Goal: Information Seeking & Learning: Check status

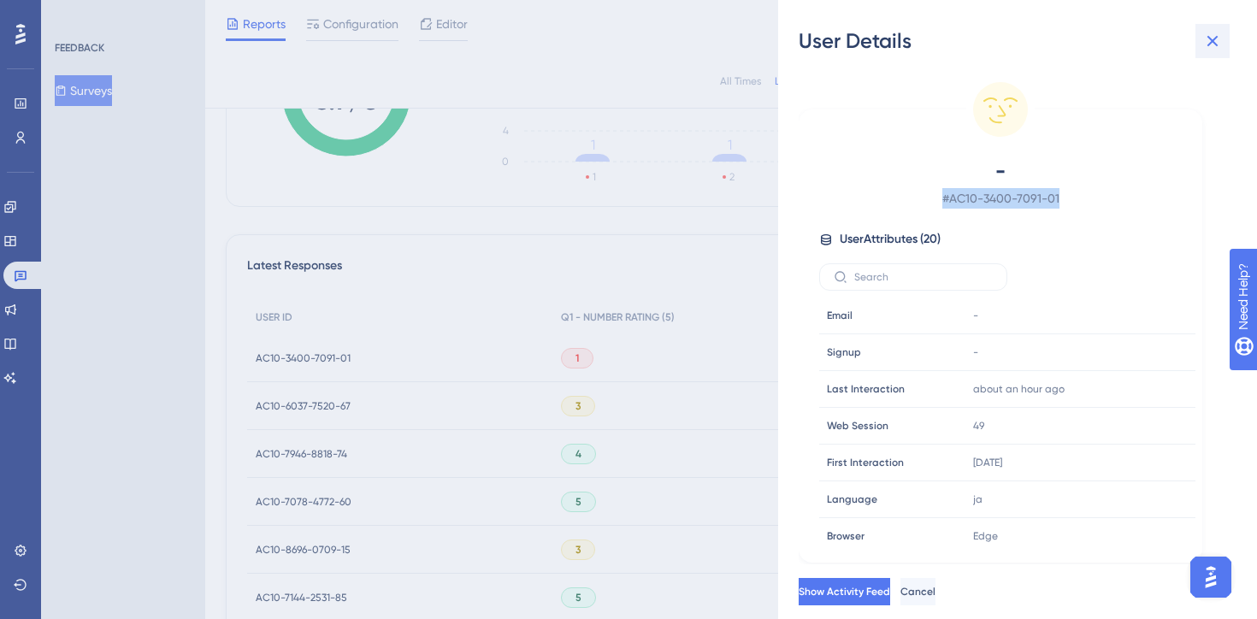
click at [1211, 46] on icon at bounding box center [1212, 41] width 21 height 21
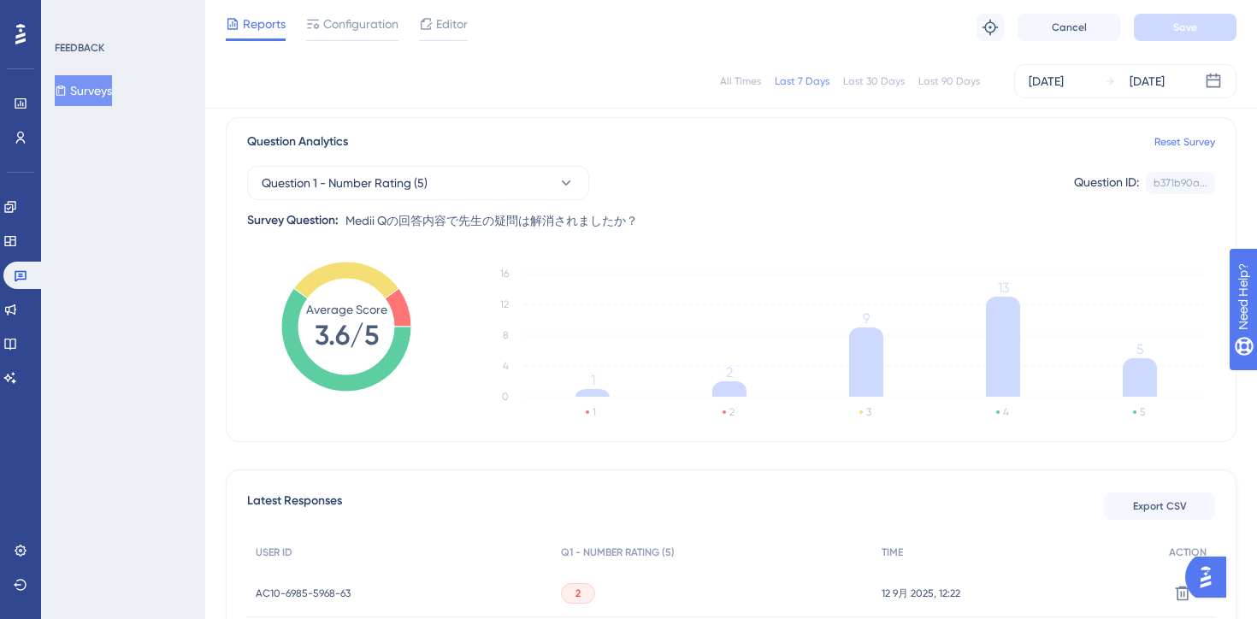
scroll to position [121, 0]
drag, startPoint x: 605, startPoint y: 226, endPoint x: 644, endPoint y: 226, distance: 39.3
click at [641, 226] on div "Question 1 - Number Rating (5) Question ID: b371b90a... Copy Survey Question: M…" at bounding box center [731, 193] width 968 height 79
click at [662, 225] on div "Question 1 - Number Rating (5) Question ID: b371b90a... Copy Survey Question: M…" at bounding box center [731, 193] width 968 height 79
drag, startPoint x: 515, startPoint y: 220, endPoint x: 689, endPoint y: 220, distance: 174.4
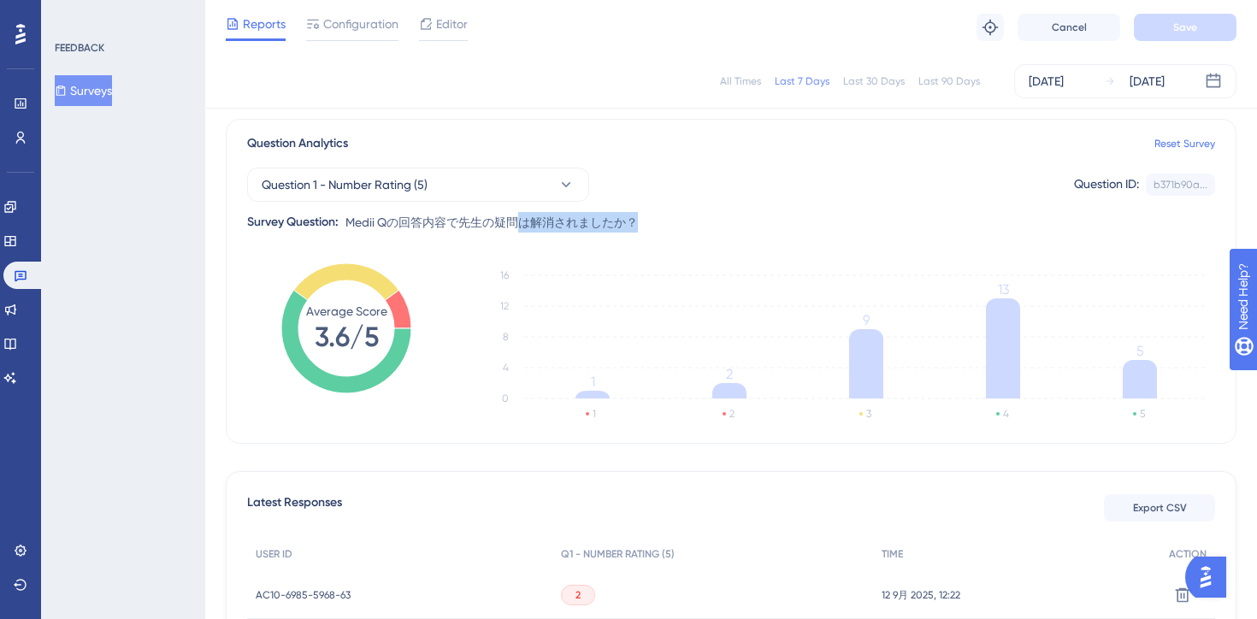
click at [689, 220] on div "Question 1 - Number Rating (5) Question ID: b371b90a... Copy Survey Question: M…" at bounding box center [731, 193] width 968 height 79
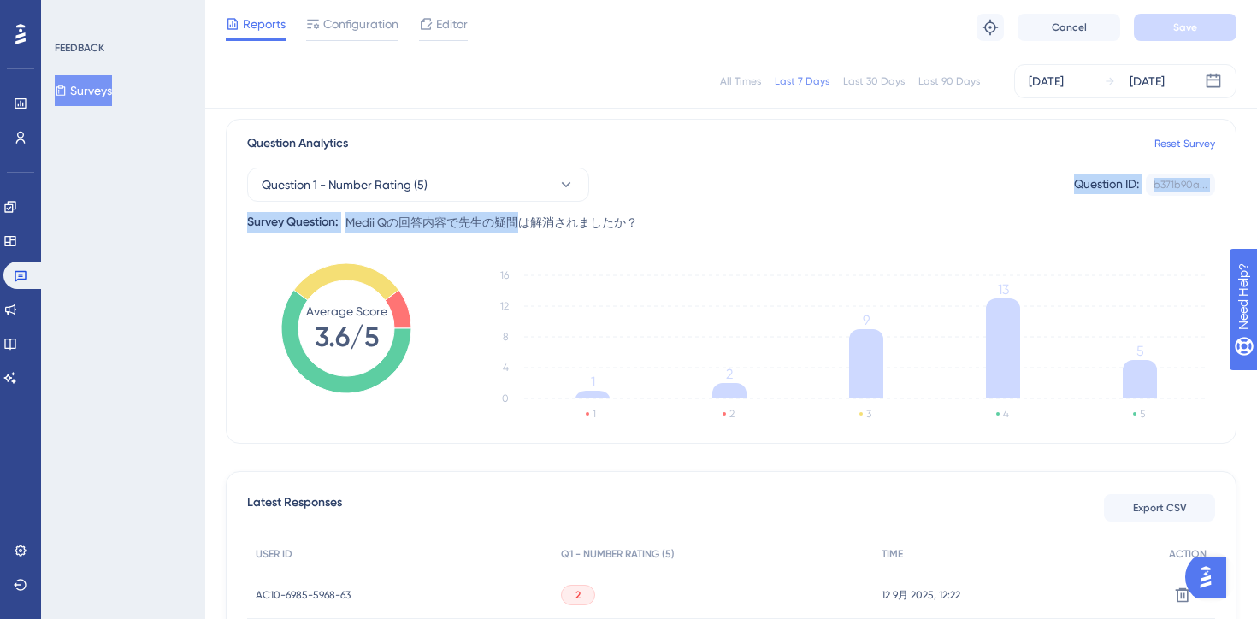
click at [721, 227] on div "Question 1 - Number Rating (5) Question ID: b371b90a... Copy Survey Question: M…" at bounding box center [731, 193] width 968 height 79
click at [843, 176] on div "Question 1 - Number Rating (5) Question ID: b371b90a... Copy" at bounding box center [731, 185] width 968 height 34
click at [775, 209] on div "Question 1 - Number Rating (5) Question ID: b371b90a... Copy Survey Question: M…" at bounding box center [731, 193] width 968 height 79
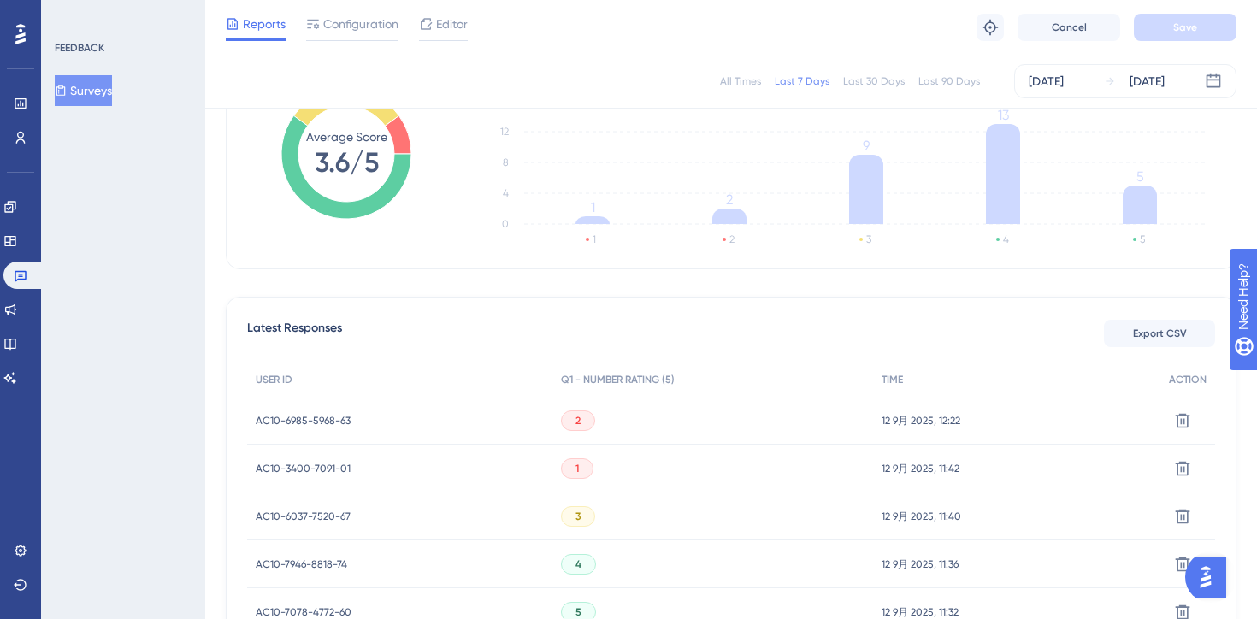
scroll to position [0, 0]
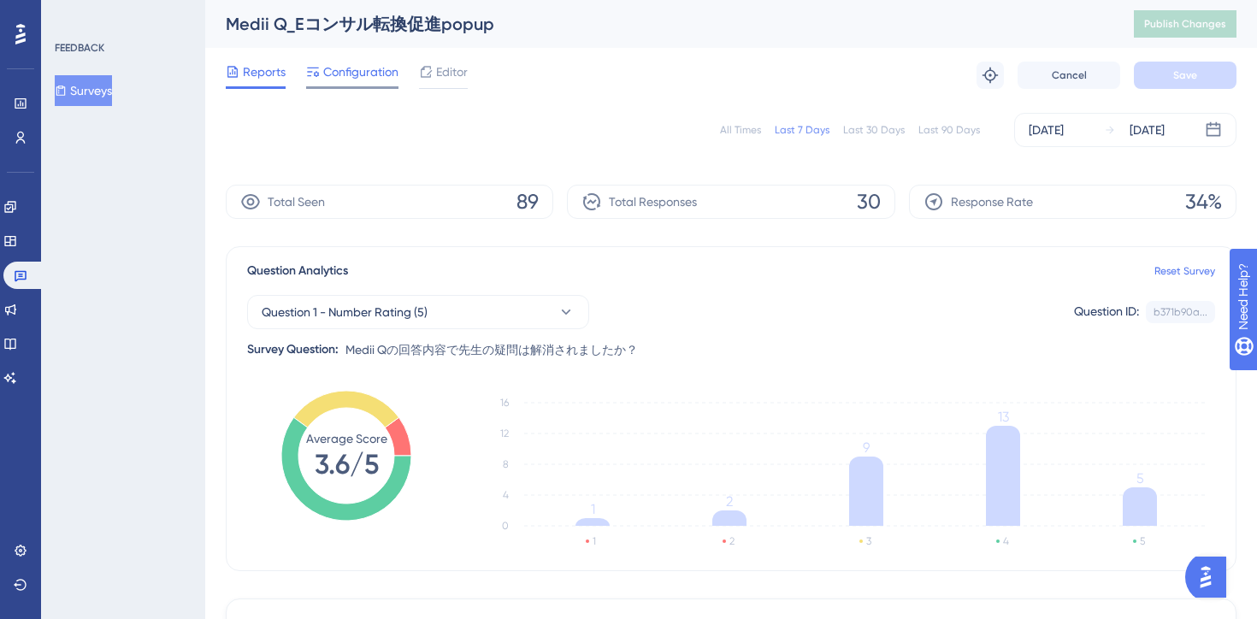
click at [375, 79] on span "Configuration" at bounding box center [360, 72] width 75 height 21
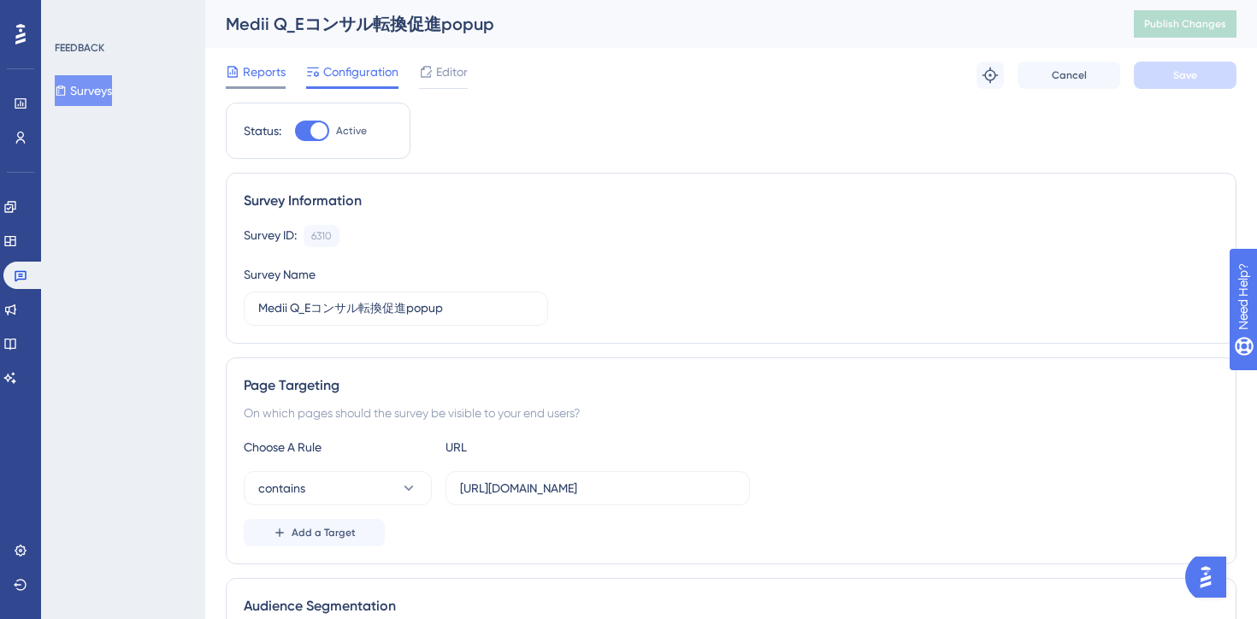
click at [247, 77] on span "Reports" at bounding box center [264, 72] width 43 height 21
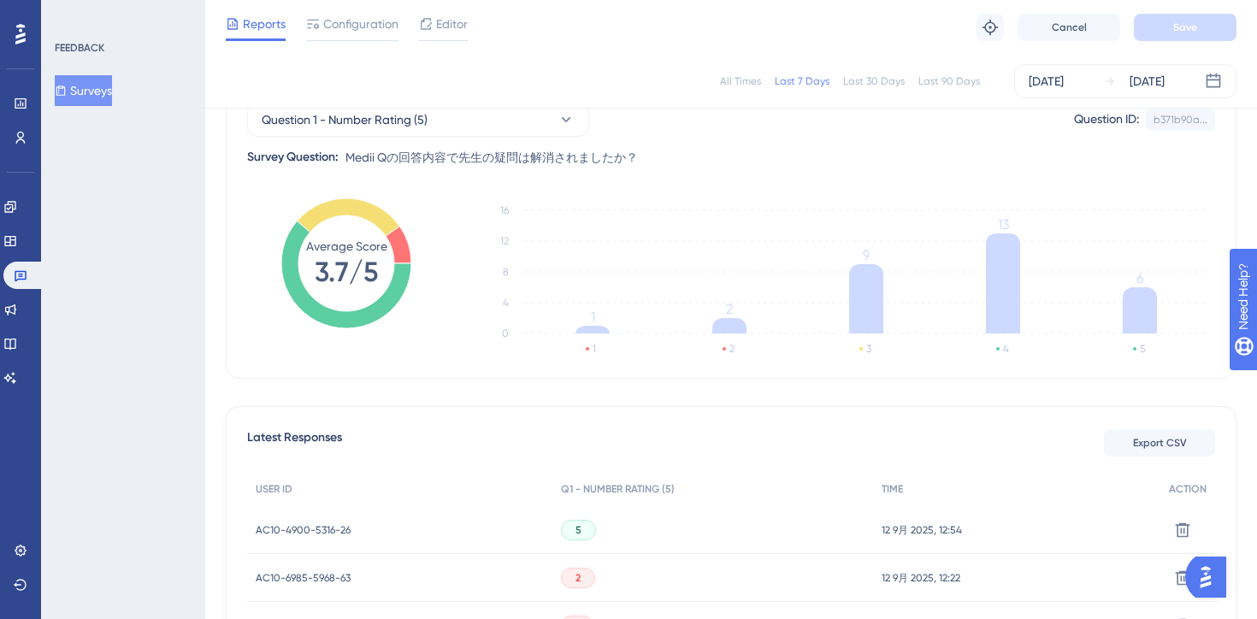
scroll to position [180, 0]
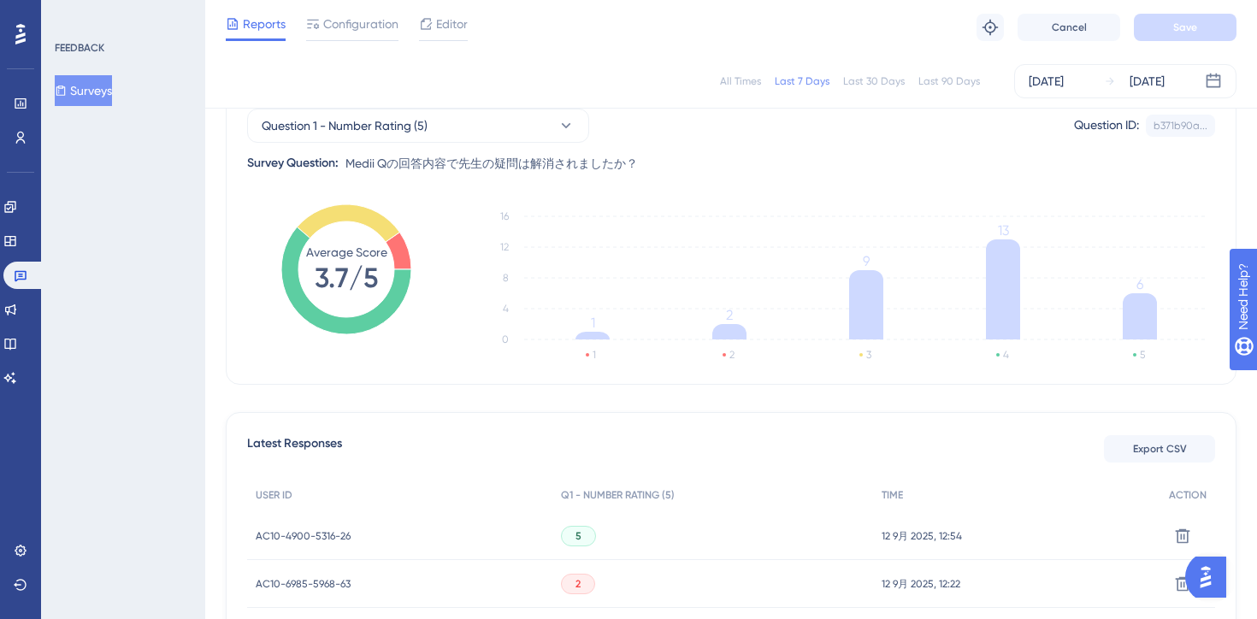
click at [747, 160] on div "Question 1 - Number Rating (5) Question ID: b371b90a... Copy Survey Question: M…" at bounding box center [731, 134] width 968 height 79
